Goal: Information Seeking & Learning: Understand process/instructions

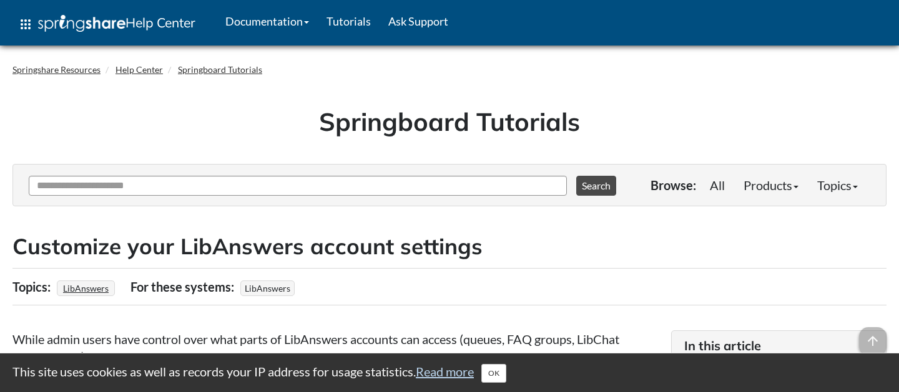
scroll to position [1061, 0]
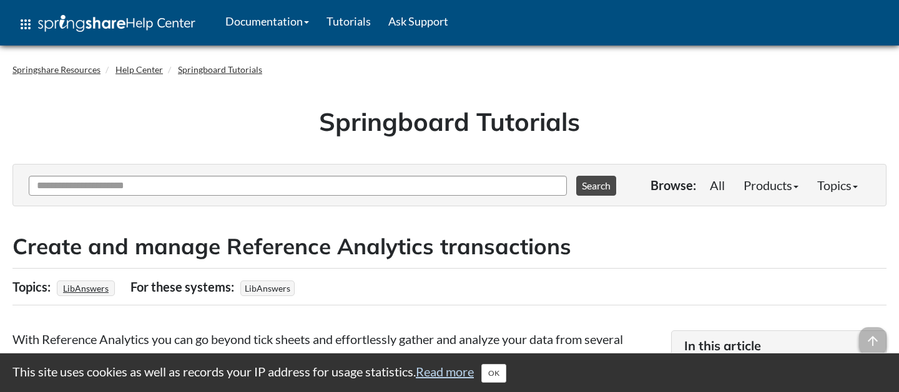
drag, startPoint x: 620, startPoint y: 116, endPoint x: 321, endPoint y: 112, distance: 299.5
click at [321, 112] on h1 "Springboard Tutorials" at bounding box center [449, 121] width 855 height 35
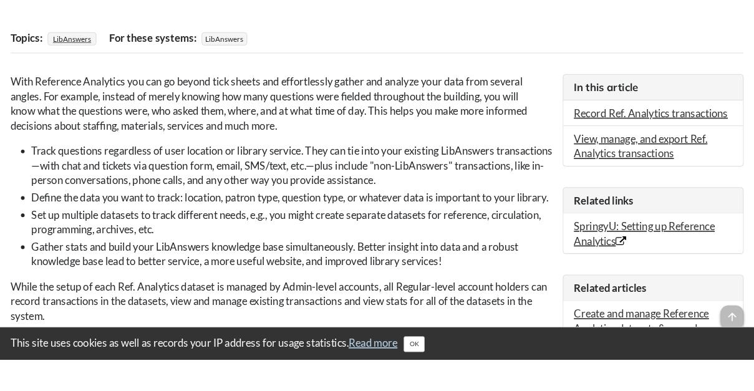
scroll to position [311, 0]
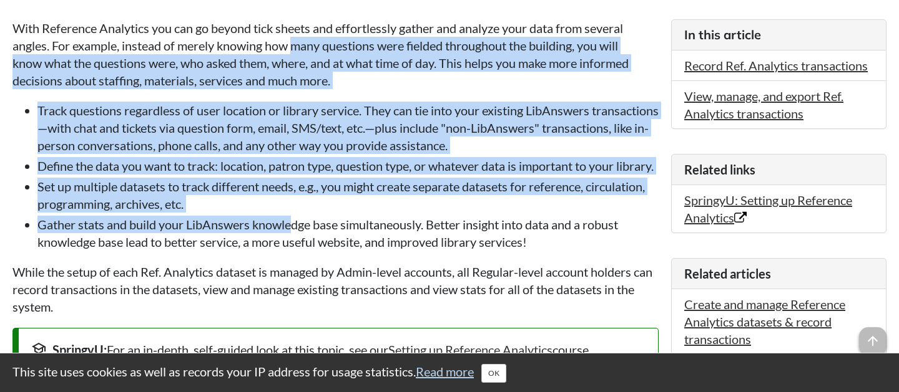
drag, startPoint x: 294, startPoint y: 46, endPoint x: 294, endPoint y: 249, distance: 202.8
click at [294, 249] on li "Gather stats and build your LibAnswers knowledge base simultaneously. Better in…" at bounding box center [347, 233] width 621 height 35
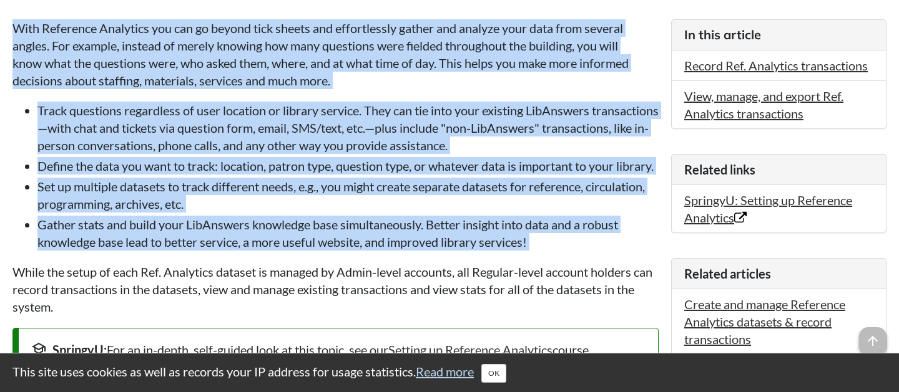
drag, startPoint x: 296, startPoint y: 277, endPoint x: 215, endPoint y: 12, distance: 277.3
click at [215, 12] on article "Create and manage Reference Analytics transactions Topics: LibAnswers For these…" at bounding box center [449, 363] width 874 height 886
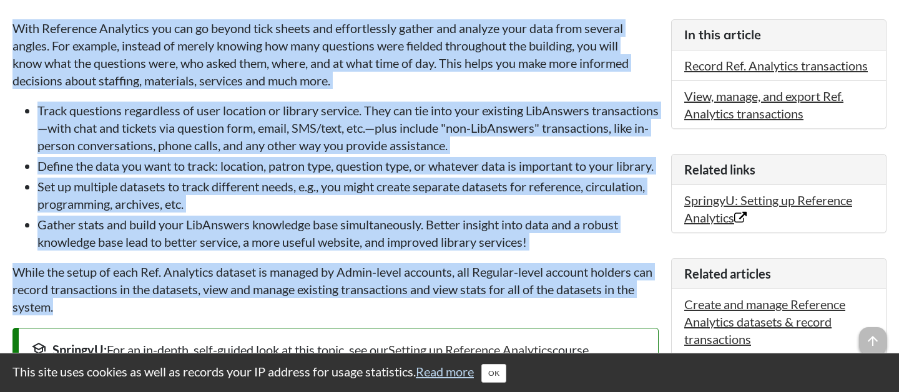
drag, startPoint x: 215, startPoint y: 12, endPoint x: 183, endPoint y: 329, distance: 319.2
click at [183, 329] on article "Create and manage Reference Analytics transactions Topics: LibAnswers For these…" at bounding box center [449, 363] width 874 height 886
click at [183, 316] on p "While the setup of each Ref. Analytics dataset is managed by Admin-level accoun…" at bounding box center [335, 289] width 646 height 52
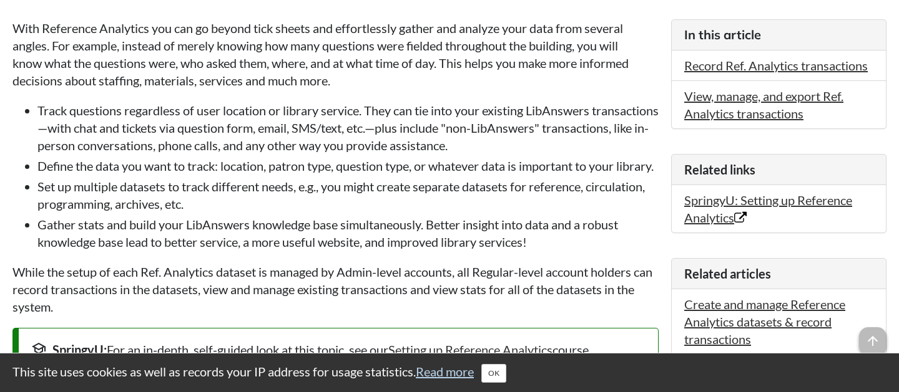
drag, startPoint x: 183, startPoint y: 328, endPoint x: 0, endPoint y: 28, distance: 351.4
click at [0, 28] on div "Springshare Resources Help Center Springboard Tutorials Springboard Tutorials T…" at bounding box center [449, 296] width 899 height 1113
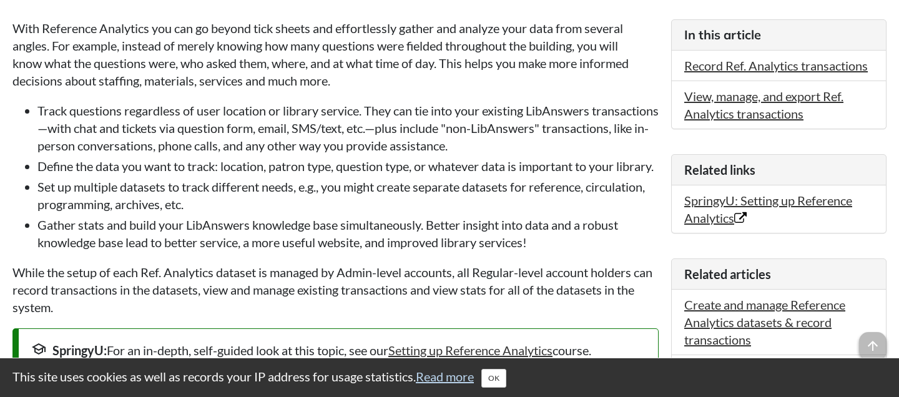
click at [419, 54] on p "With Reference Analytics you can go beyond tick sheets and effortlessly gather …" at bounding box center [335, 54] width 646 height 70
